Goal: Book appointment/travel/reservation

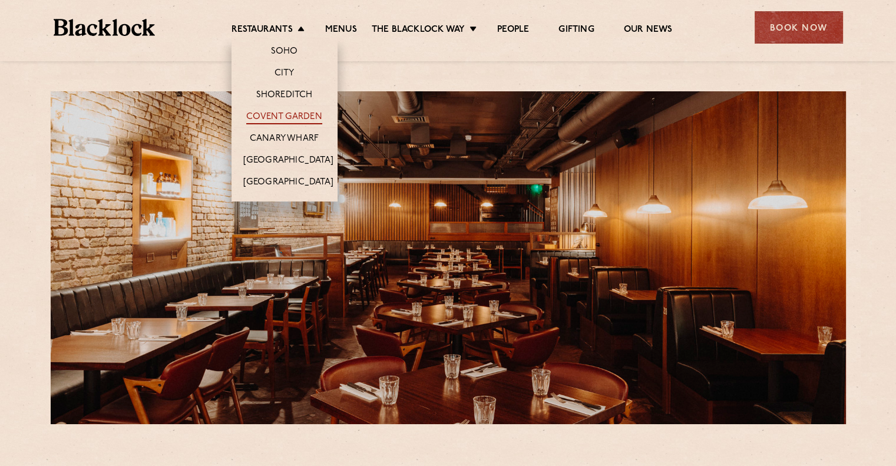
click at [286, 114] on link "Covent Garden" at bounding box center [284, 117] width 76 height 13
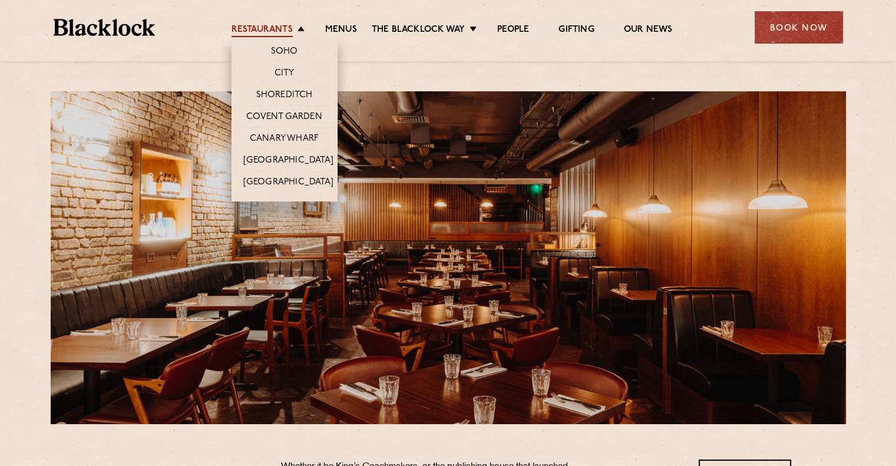
click at [289, 24] on link "Restaurants" at bounding box center [262, 30] width 61 height 13
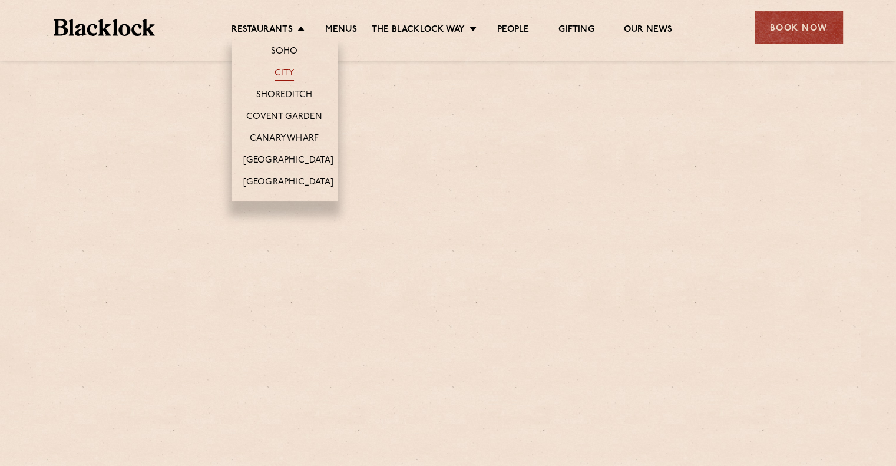
click at [285, 70] on link "City" at bounding box center [285, 74] width 20 height 13
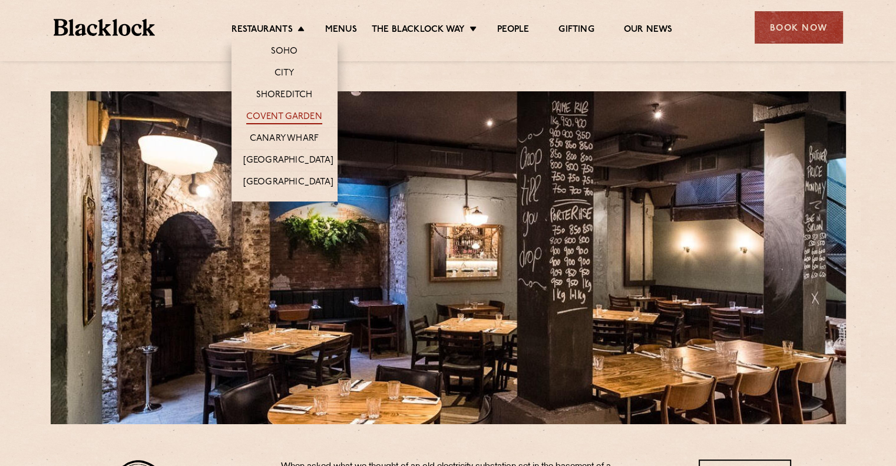
click at [290, 118] on link "Covent Garden" at bounding box center [284, 117] width 76 height 13
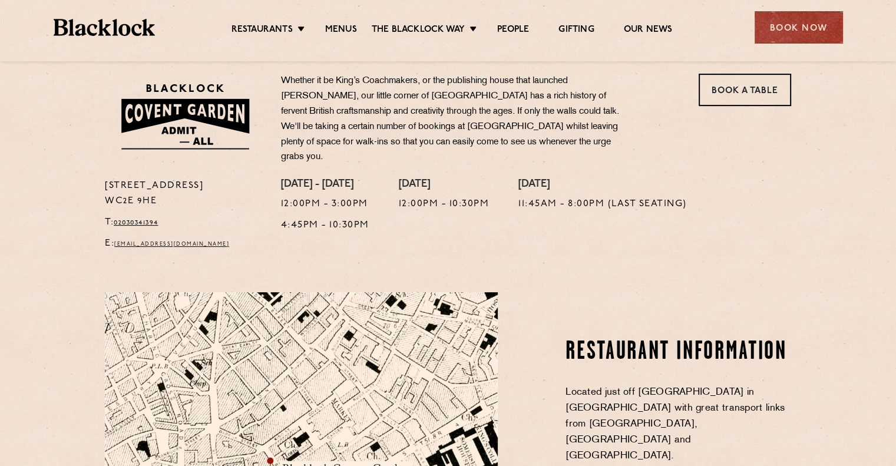
scroll to position [295, 0]
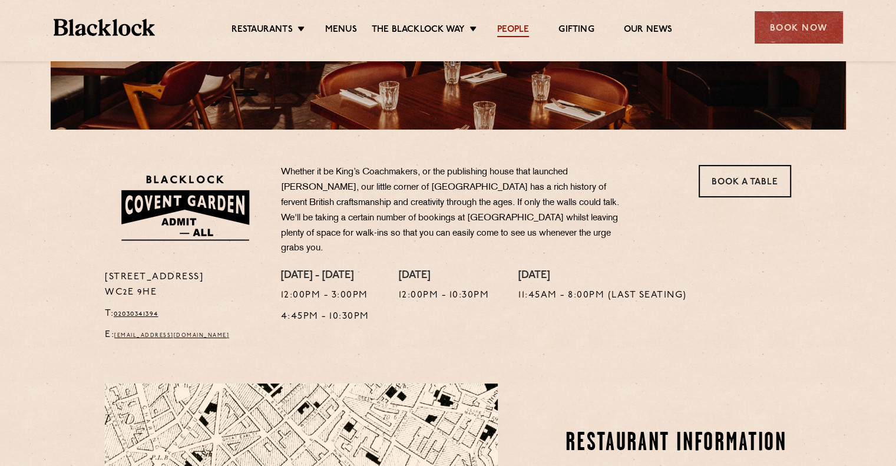
click at [510, 27] on link "People" at bounding box center [513, 30] width 32 height 13
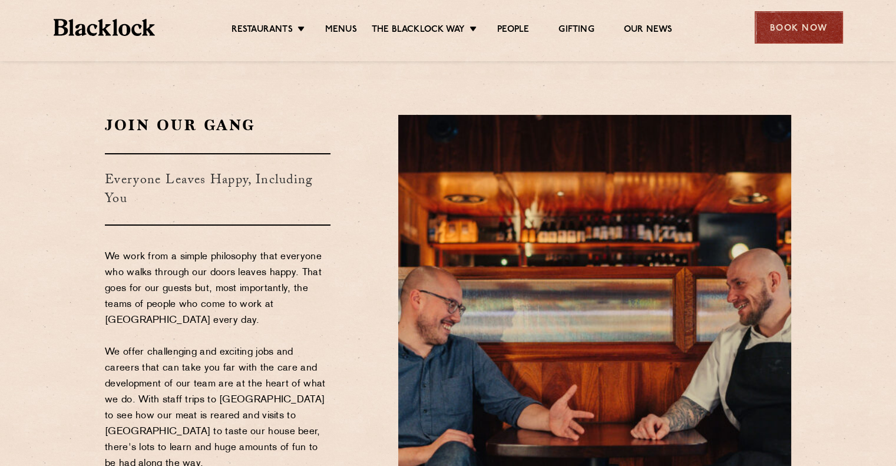
click at [803, 26] on div "Book Now" at bounding box center [799, 27] width 88 height 32
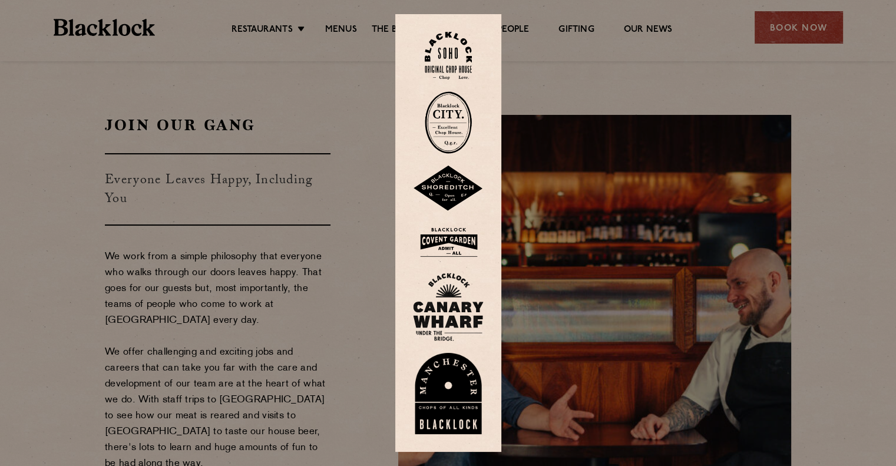
click at [451, 243] on img at bounding box center [448, 242] width 71 height 38
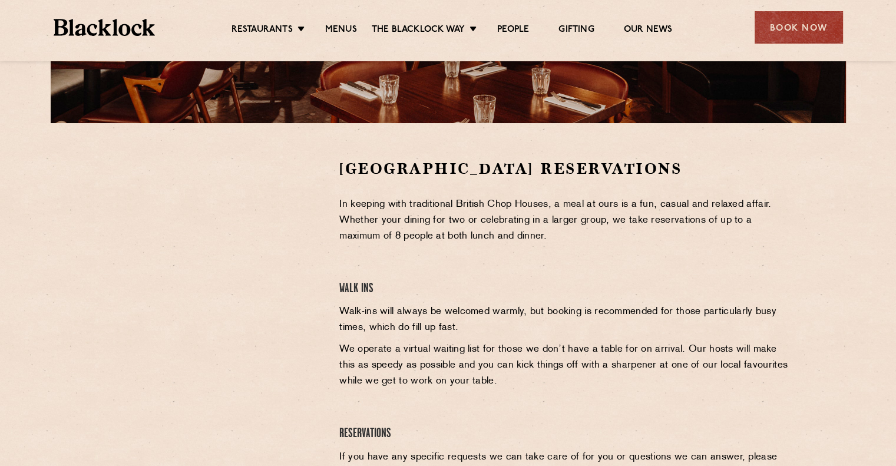
scroll to position [295, 0]
